Goal: Information Seeking & Learning: Learn about a topic

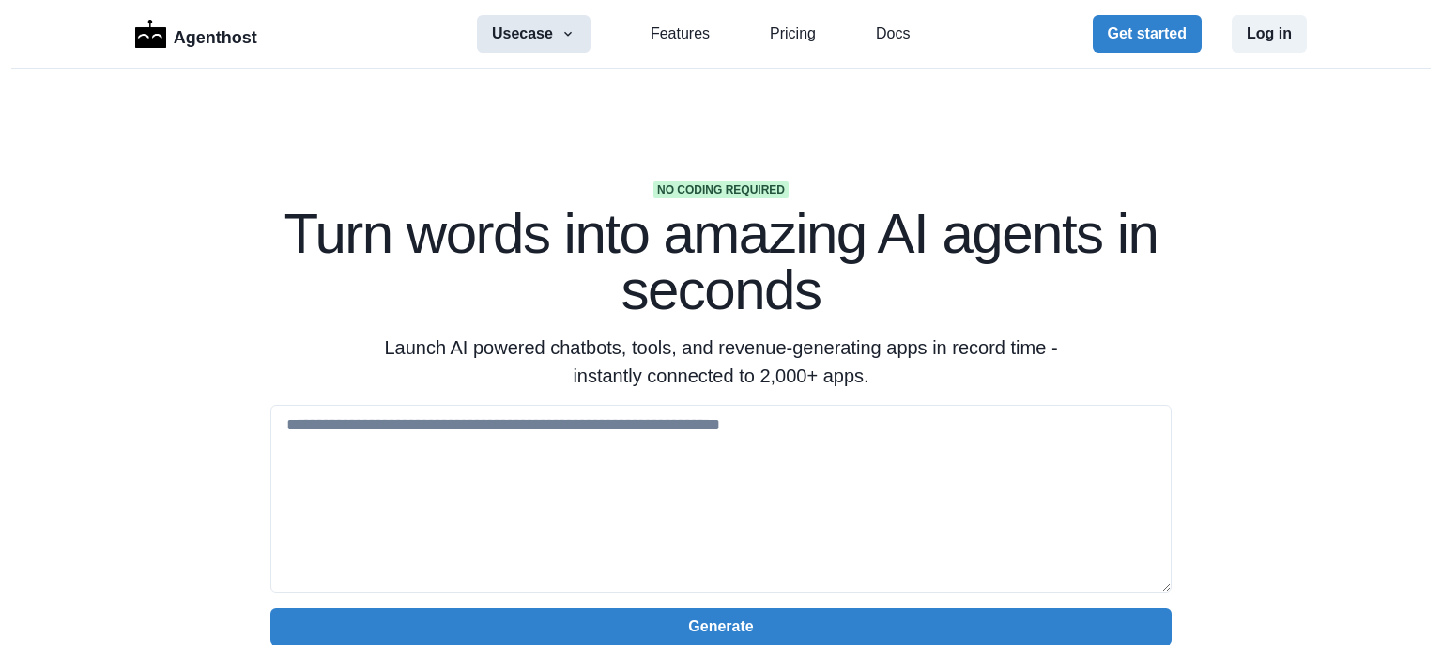
click at [550, 28] on button "Usecase" at bounding box center [534, 34] width 114 height 38
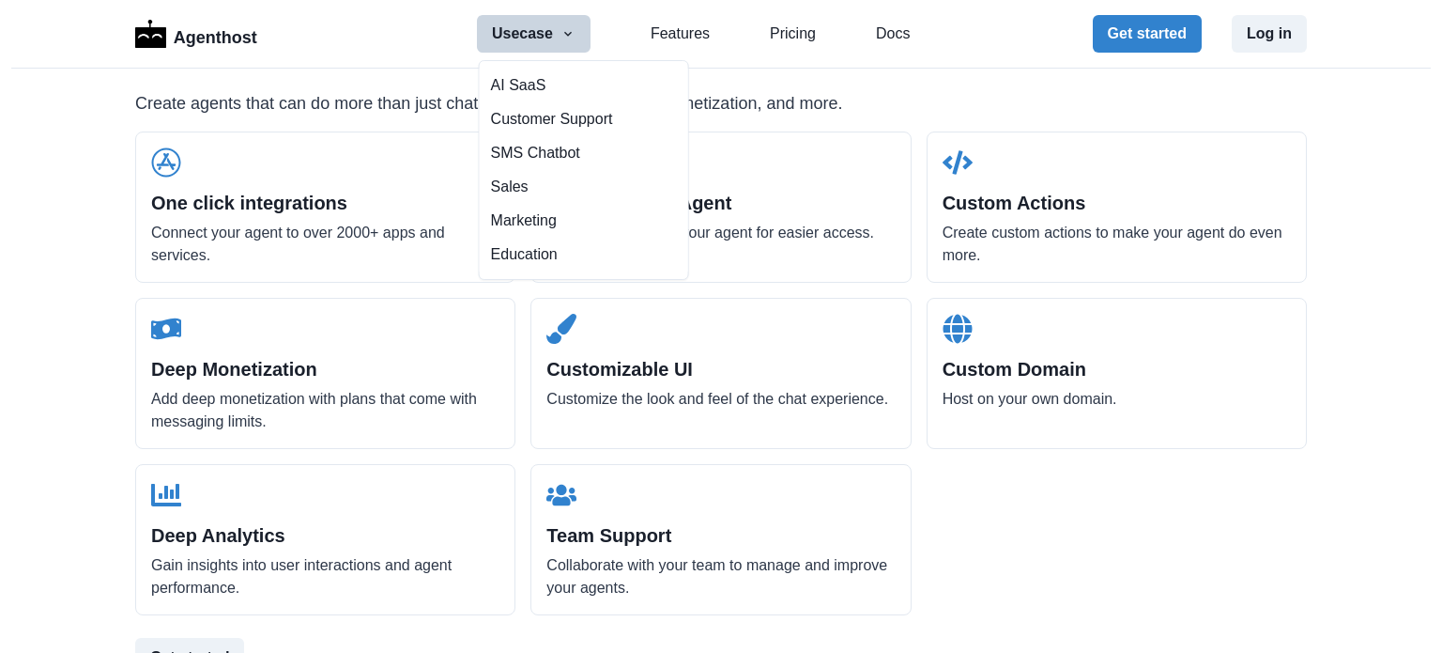
scroll to position [1784, 0]
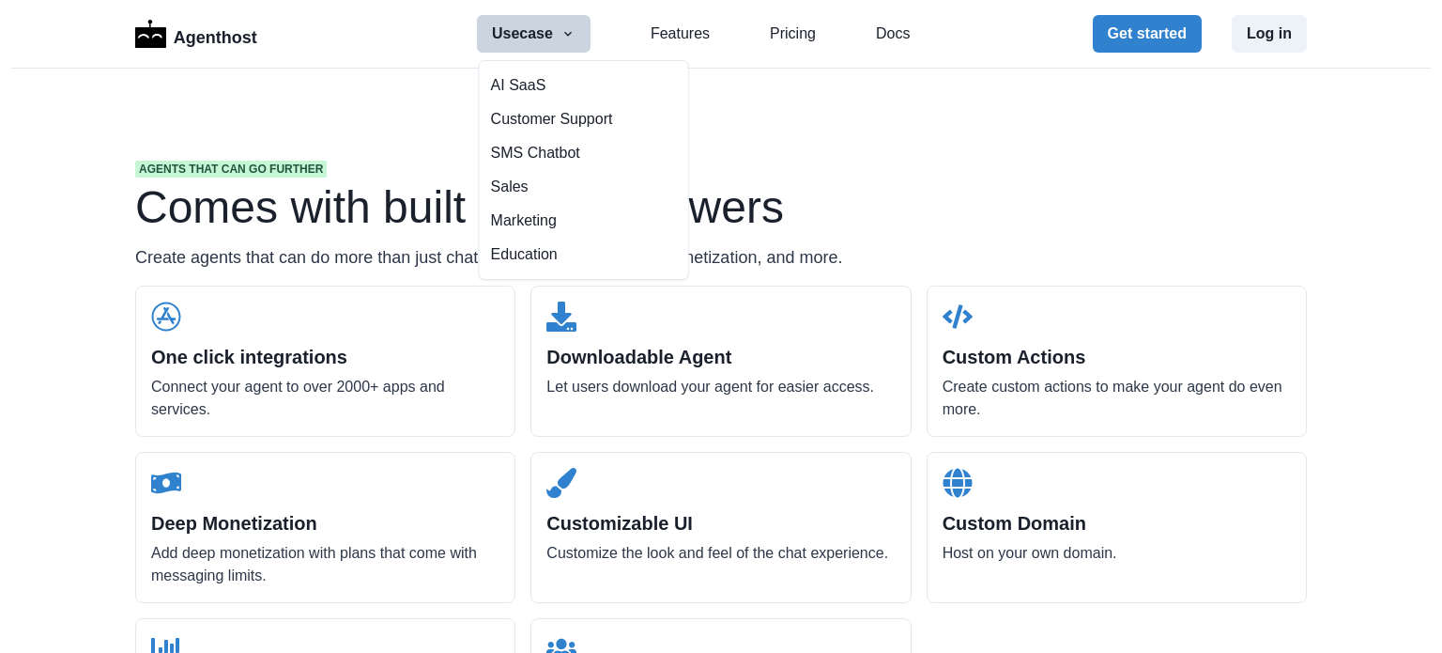
click at [250, 225] on h1 "Comes with built in superpowers" at bounding box center [721, 207] width 1172 height 45
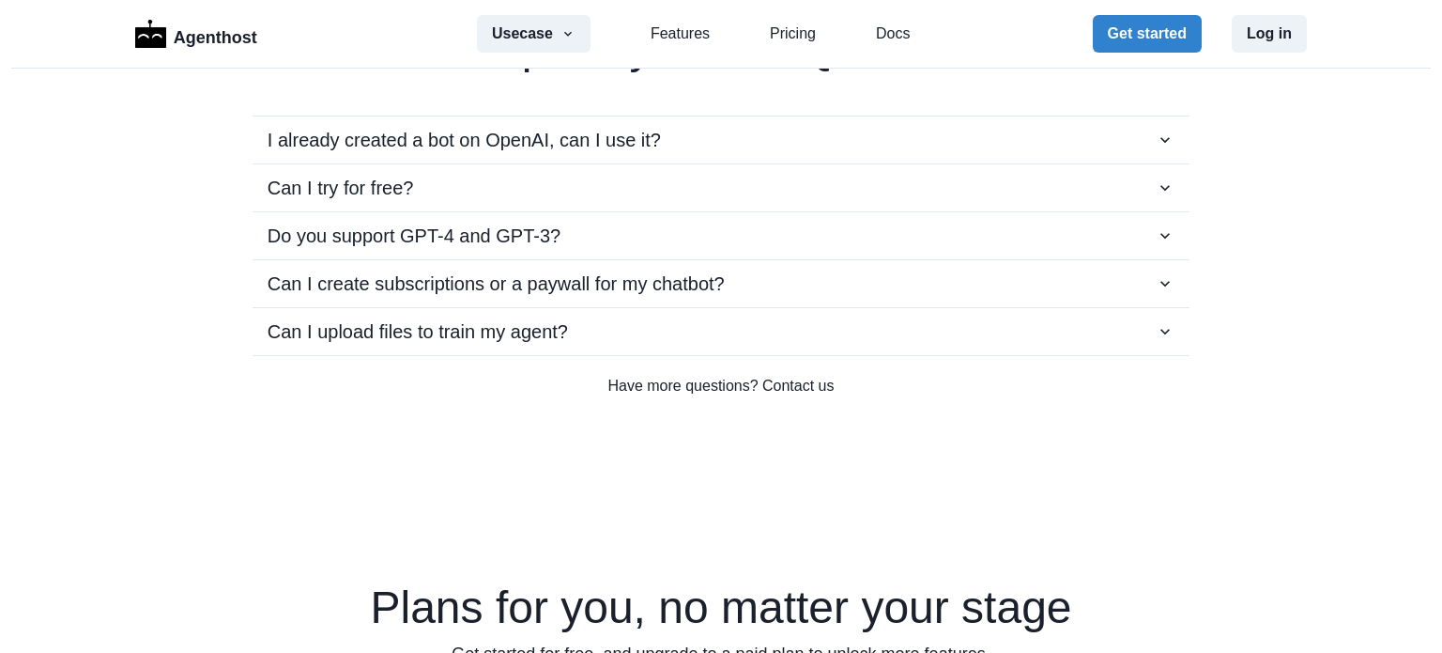
scroll to position [3569, 0]
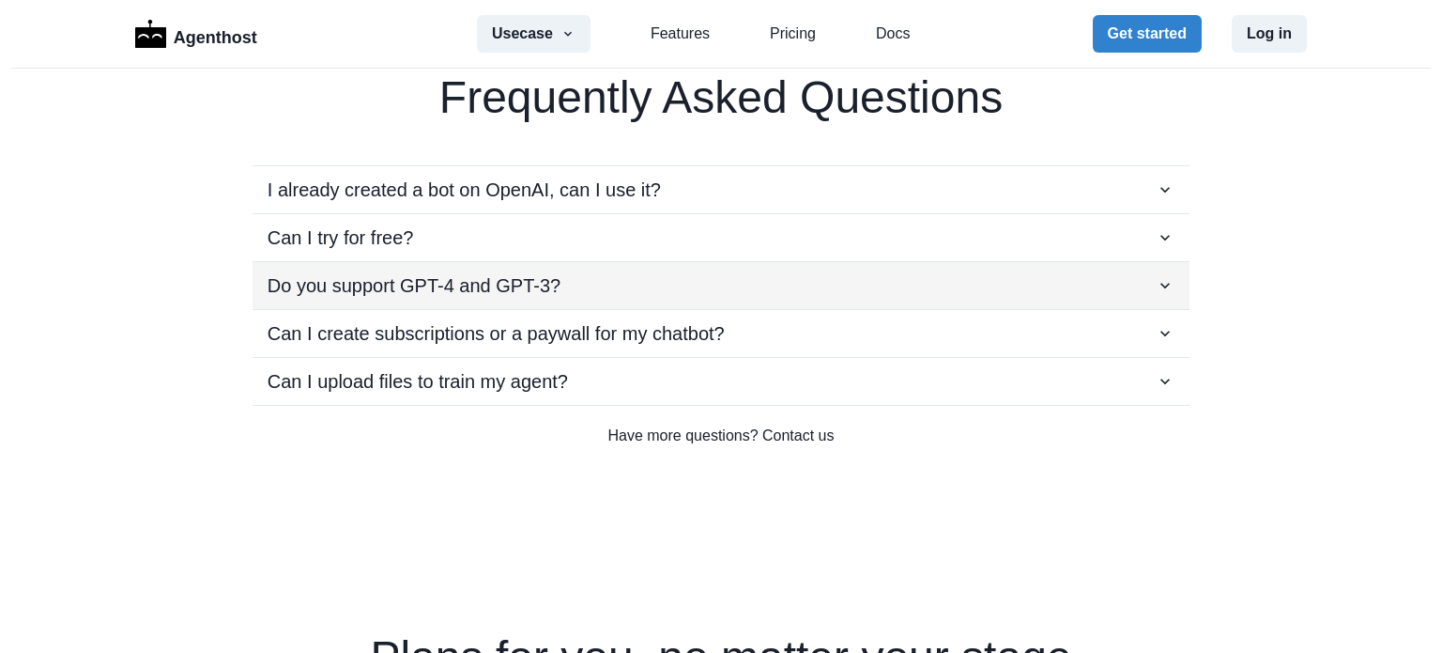
click at [538, 262] on button "Do you support GPT-4 and GPT-3?" at bounding box center [721, 285] width 937 height 47
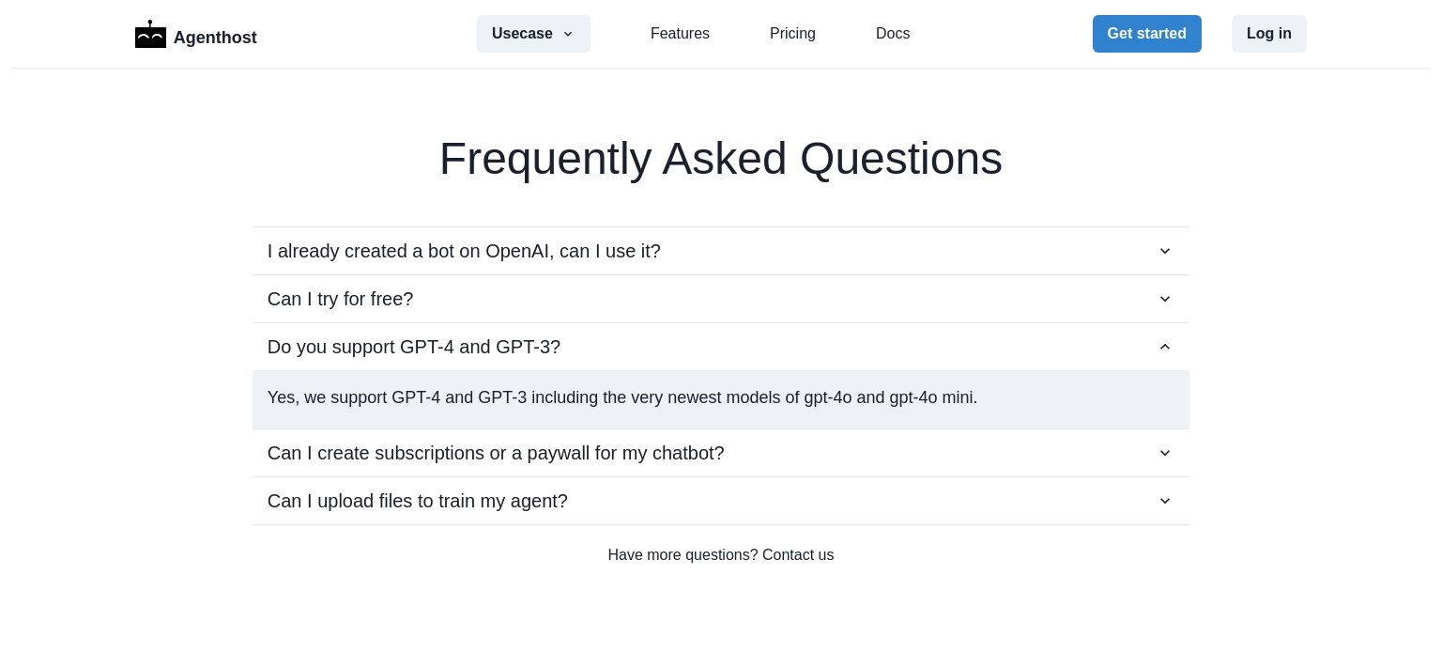
scroll to position [3287, 0]
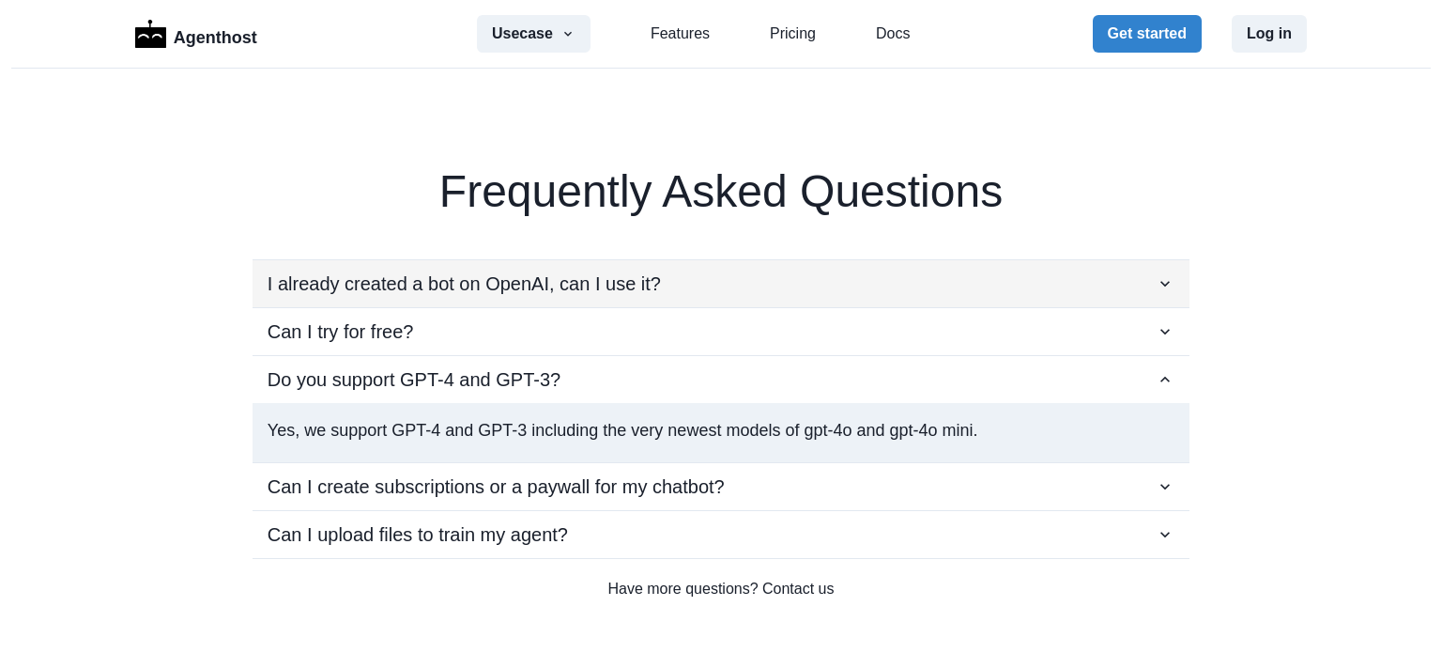
click at [528, 262] on button "I already created a bot on OpenAI, can I use it?" at bounding box center [721, 283] width 937 height 47
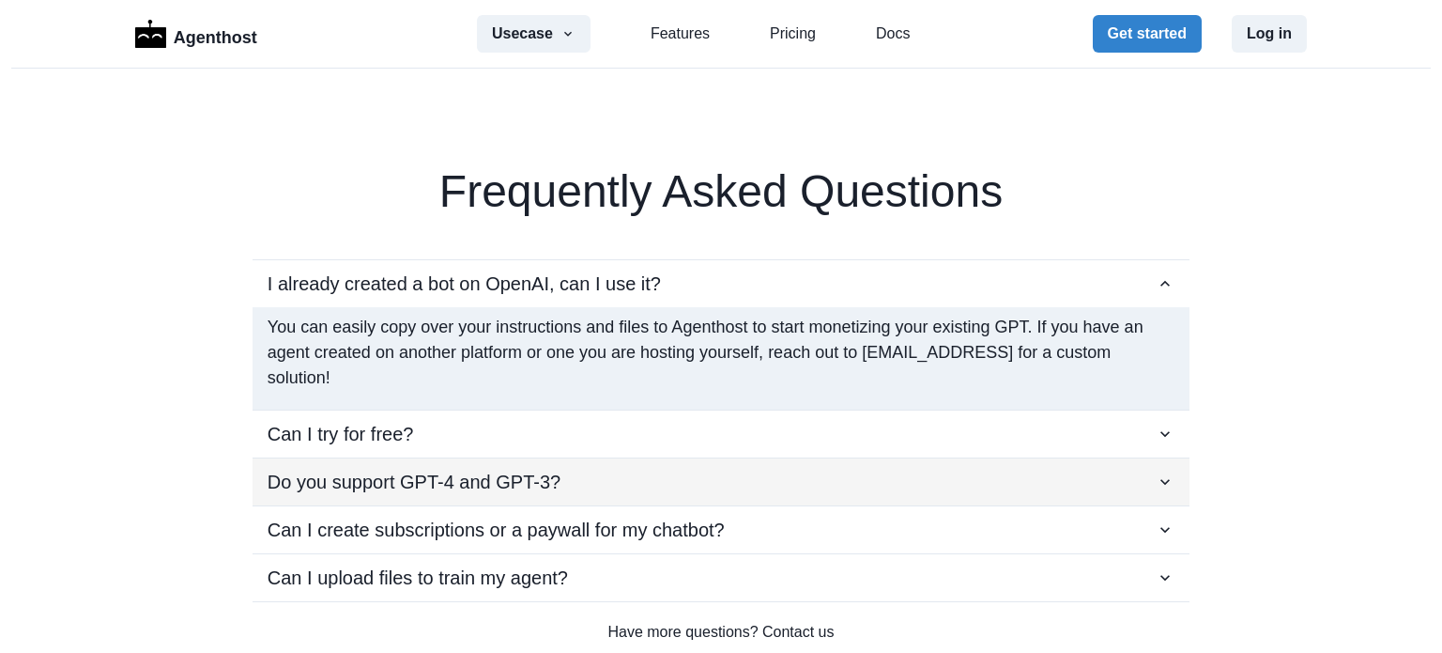
click at [447, 472] on p "Do you support GPT-4 and GPT-3?" at bounding box center [414, 482] width 293 height 28
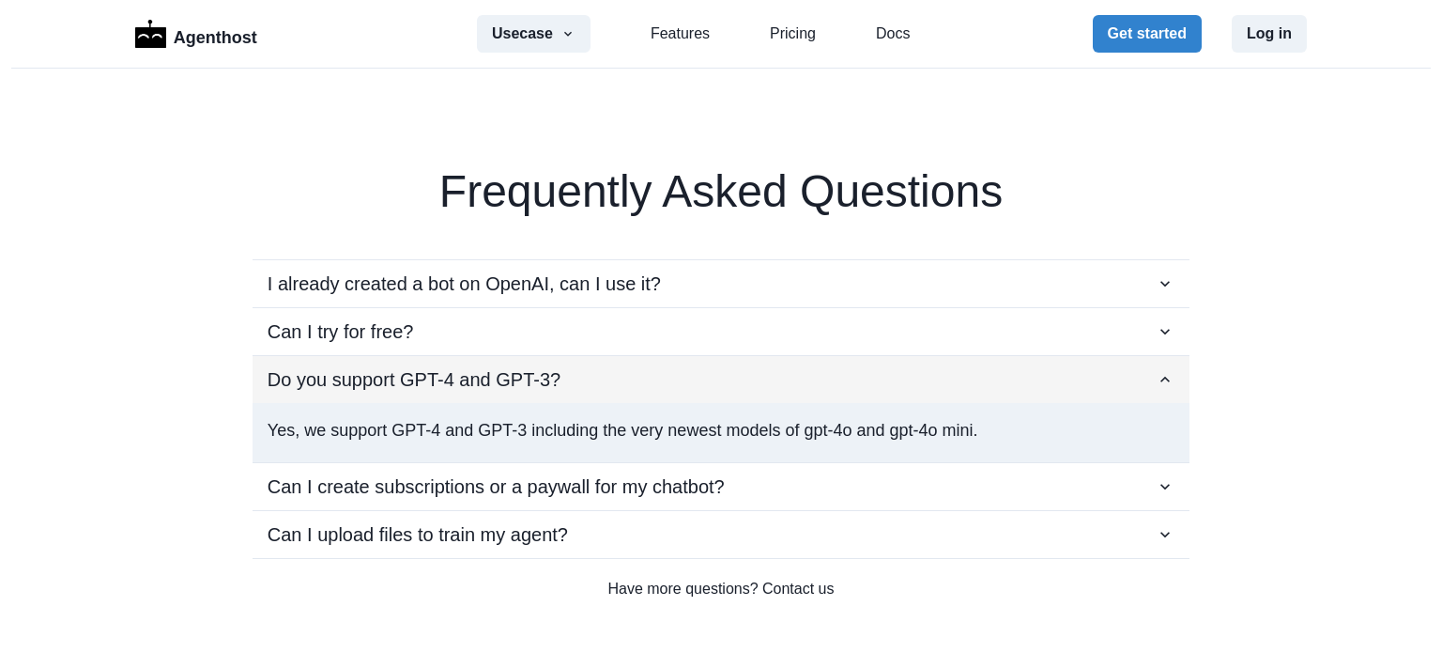
click at [447, 372] on p "Do you support GPT-4 and GPT-3?" at bounding box center [414, 379] width 293 height 28
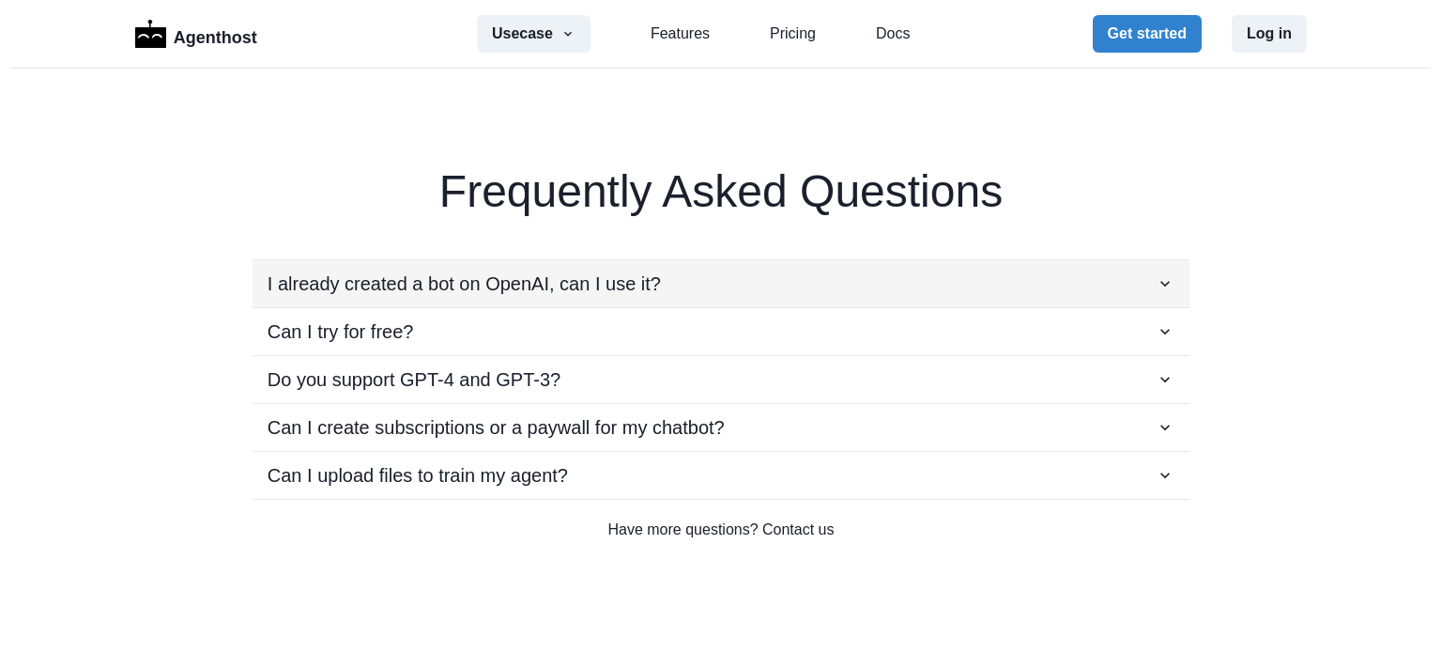
click at [466, 285] on p "I already created a bot on OpenAI, can I use it?" at bounding box center [464, 284] width 393 height 28
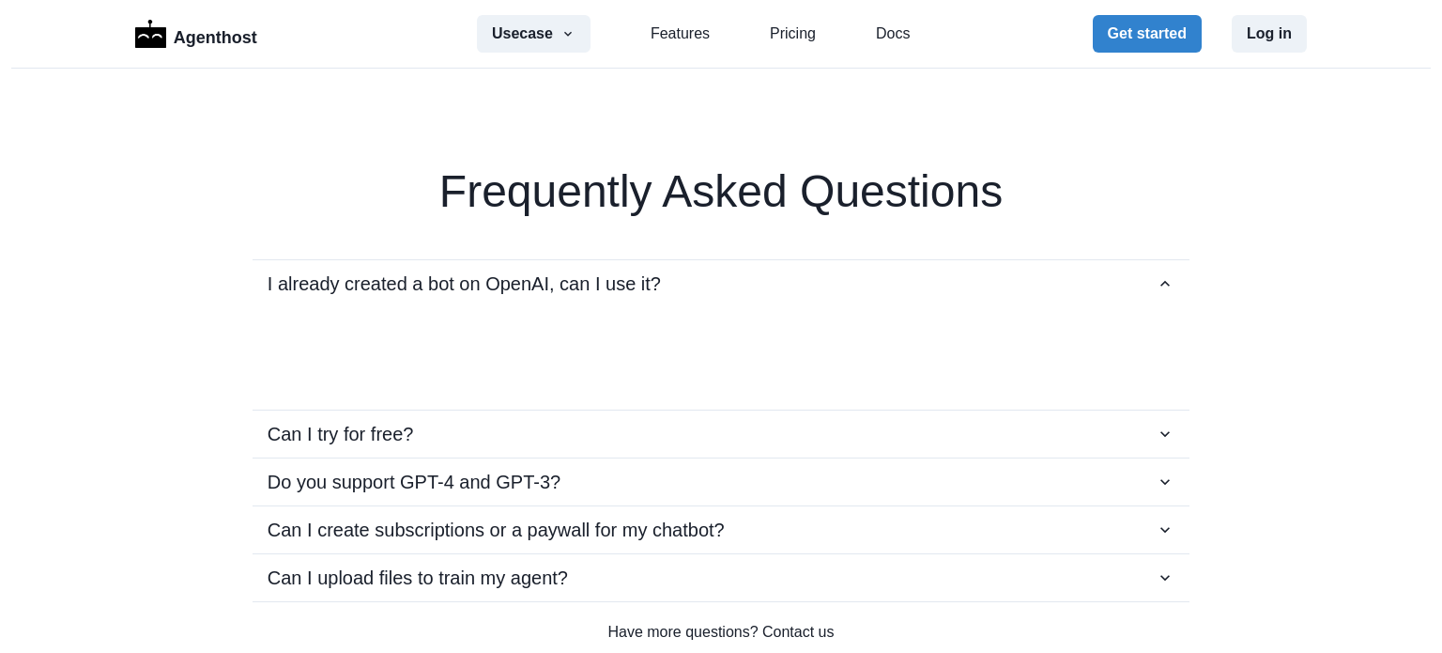
click at [409, 385] on p "You can easily copy over your instructions and files to Agenthost to start mone…" at bounding box center [721, 353] width 907 height 76
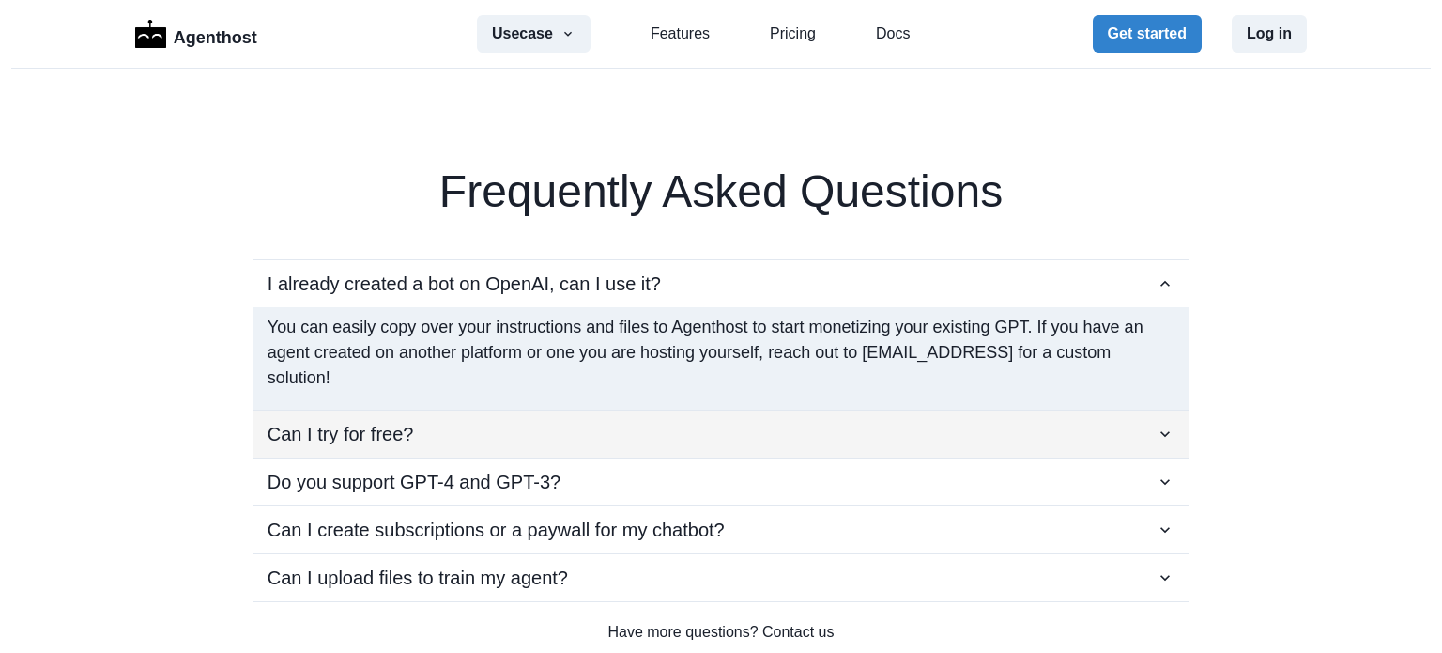
click at [404, 428] on div "Can I try for free?" at bounding box center [721, 434] width 907 height 28
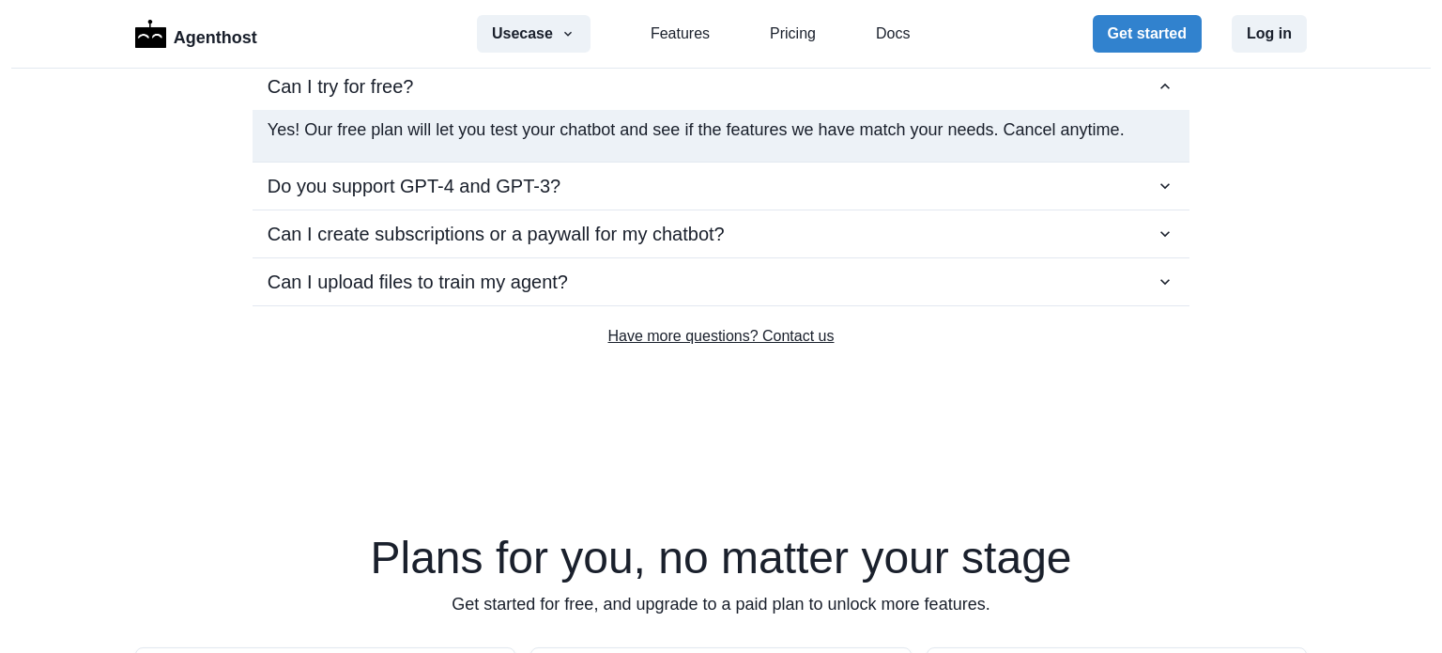
scroll to position [3569, 0]
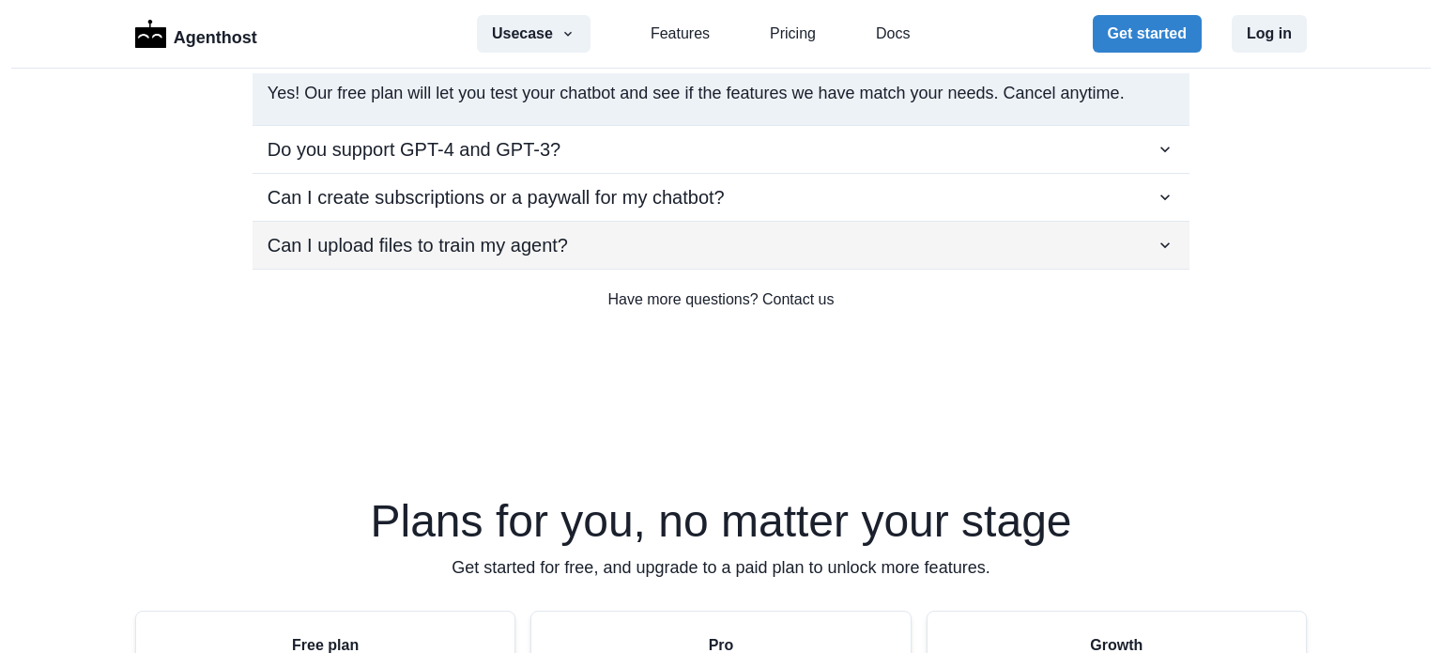
click at [533, 261] on button "Can I upload files to train my agent?" at bounding box center [721, 245] width 937 height 47
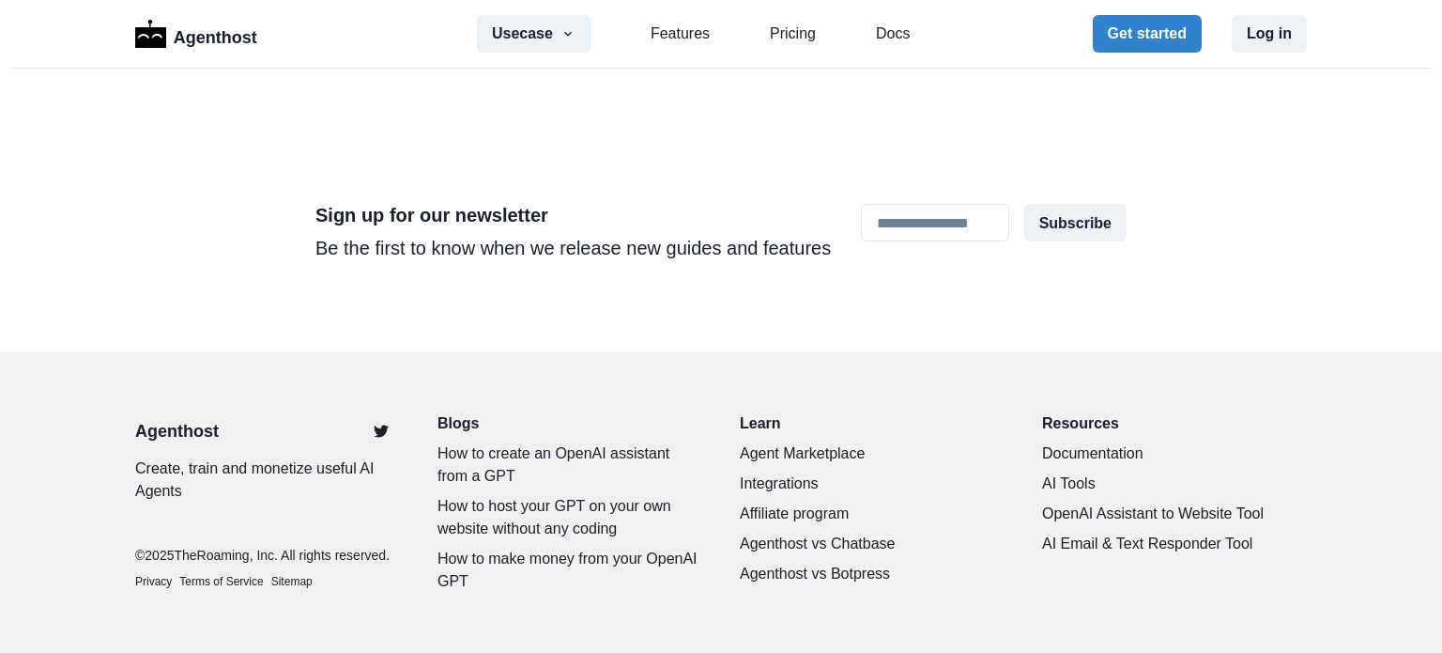
scroll to position [5892, 0]
click at [761, 504] on link "Affiliate program" at bounding box center [872, 513] width 265 height 23
